Goal: Task Accomplishment & Management: Use online tool/utility

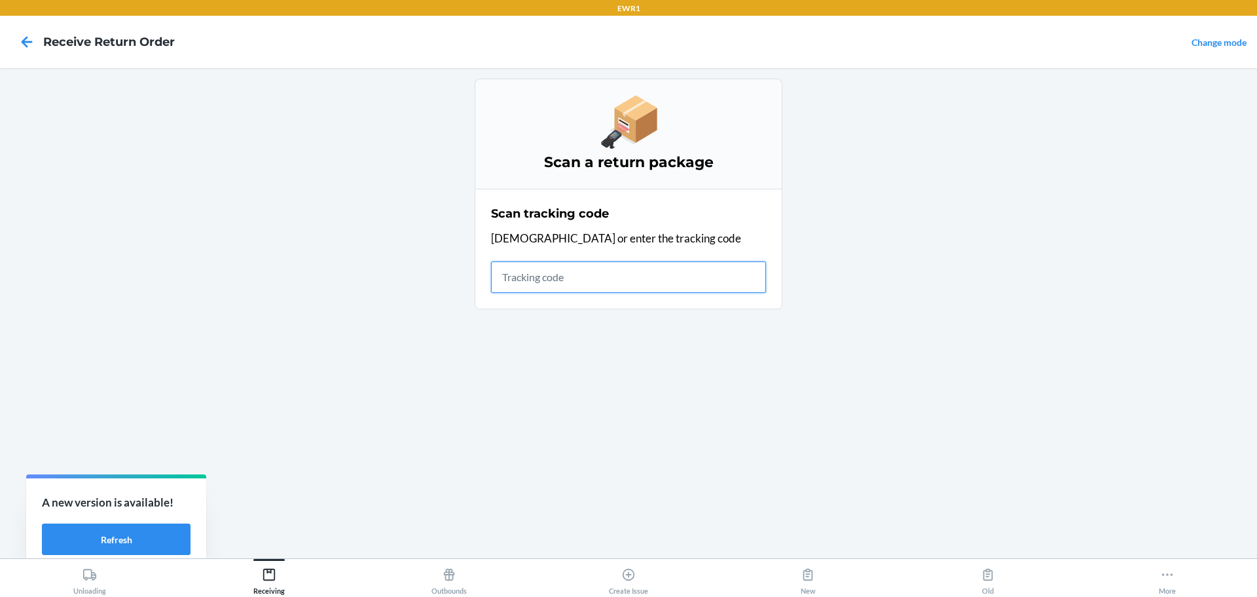
drag, startPoint x: 583, startPoint y: 277, endPoint x: 576, endPoint y: 276, distance: 7.2
click at [581, 277] on input "text" at bounding box center [628, 276] width 275 height 31
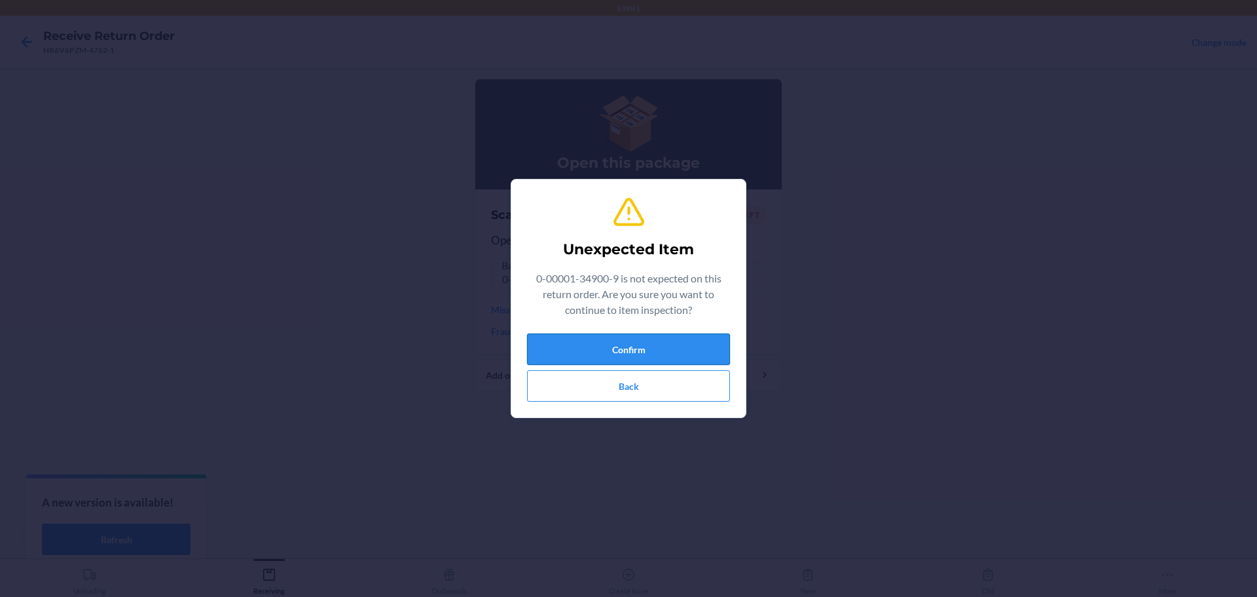
click at [650, 352] on button "Confirm" at bounding box center [628, 348] width 203 height 31
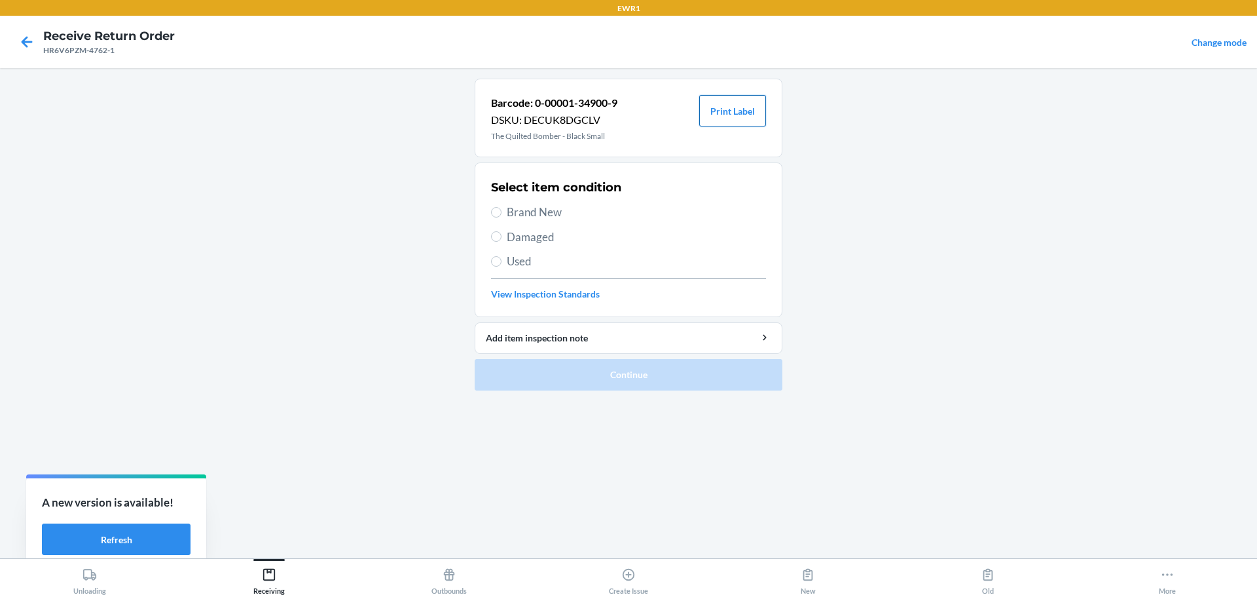
click at [716, 111] on button "Print Label" at bounding box center [732, 110] width 67 height 31
click at [270, 563] on div "Receiving" at bounding box center [268, 578] width 31 height 33
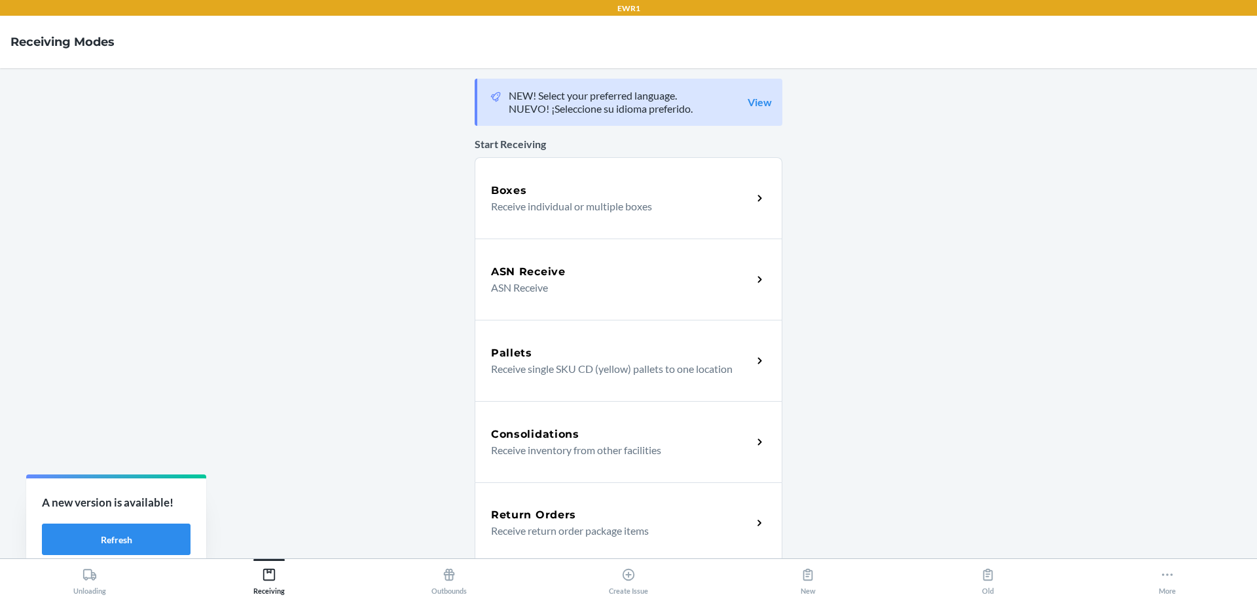
drag, startPoint x: 576, startPoint y: 512, endPoint x: 559, endPoint y: 524, distance: 21.2
click at [576, 511] on div "Return Orders" at bounding box center [621, 515] width 261 height 16
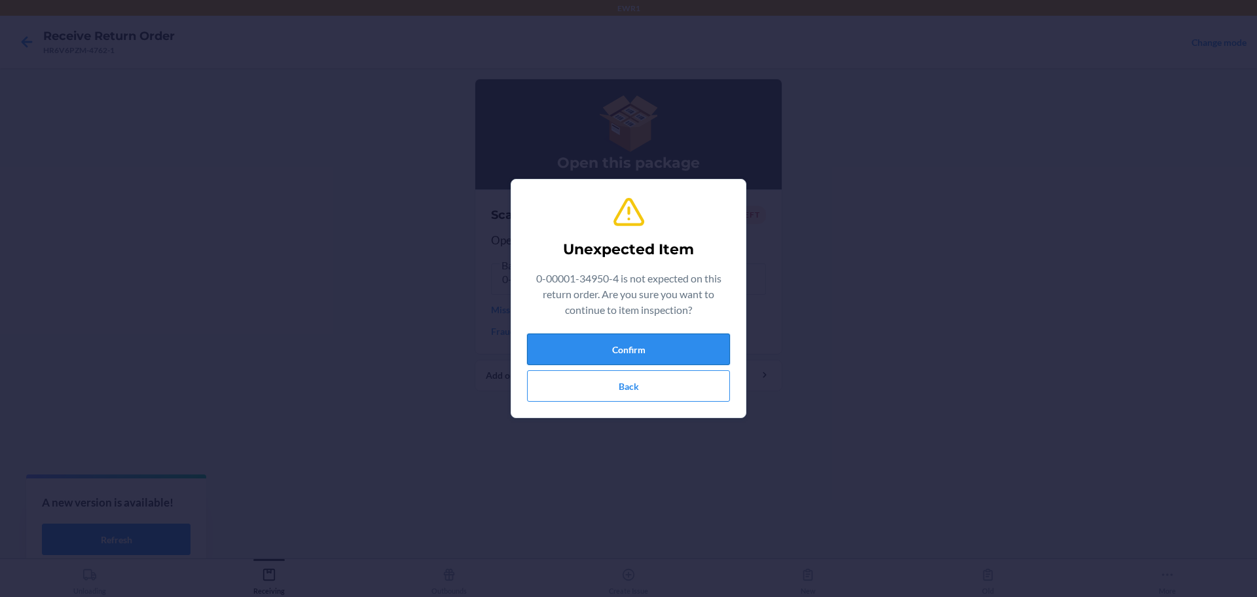
click at [623, 344] on button "Confirm" at bounding box center [628, 348] width 203 height 31
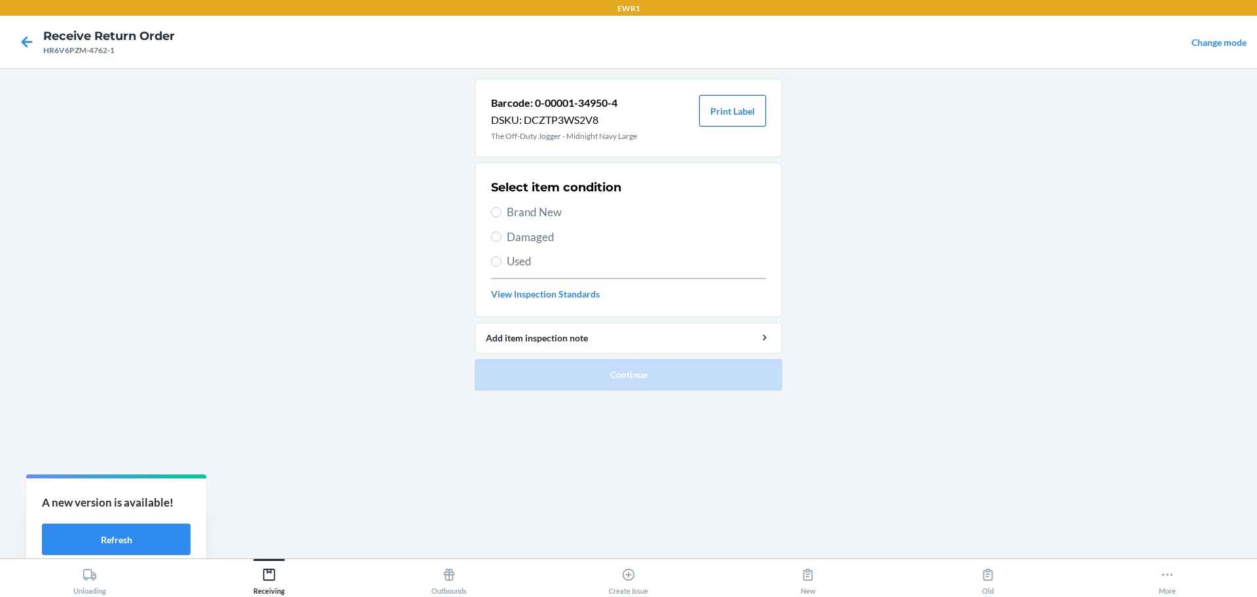
click at [737, 115] on button "Print Label" at bounding box center [732, 110] width 67 height 31
